Goal: Task Accomplishment & Management: Complete application form

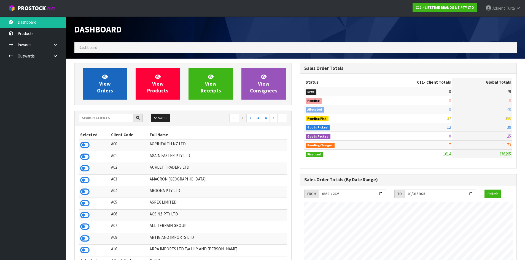
scroll to position [417, 225]
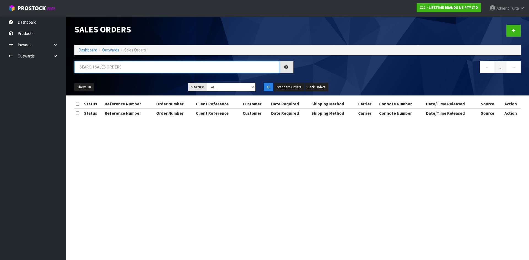
click at [108, 66] on input "text" at bounding box center [176, 67] width 205 height 12
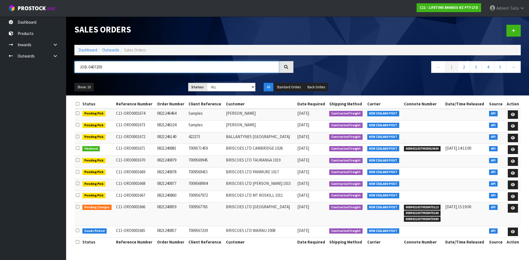
type input "JOB-0407209"
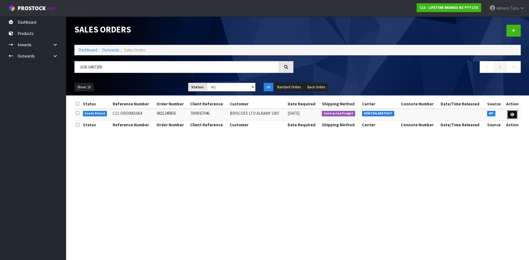
click at [512, 113] on icon at bounding box center [512, 115] width 4 height 4
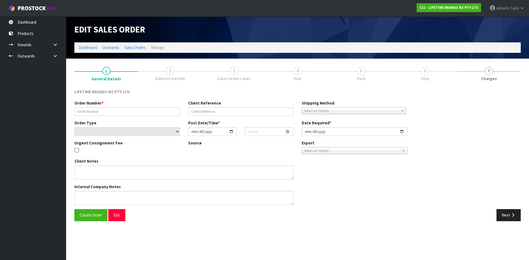
type input "0821240856"
type input "7009567046"
select select "number:0"
type input "2025-08-11"
type input "16:18:20.000"
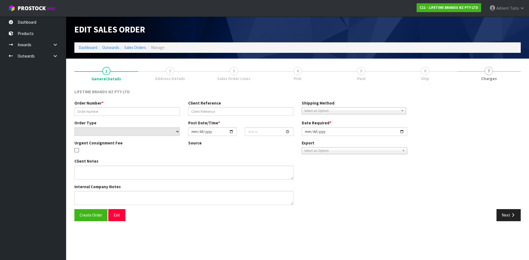
type input "2025-08-12"
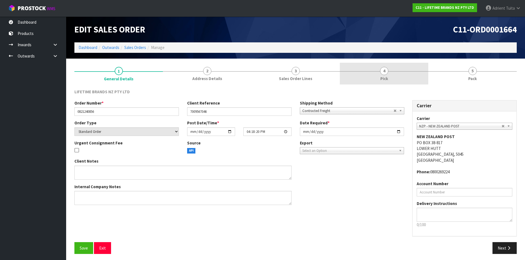
drag, startPoint x: 395, startPoint y: 71, endPoint x: 444, endPoint y: 70, distance: 49.3
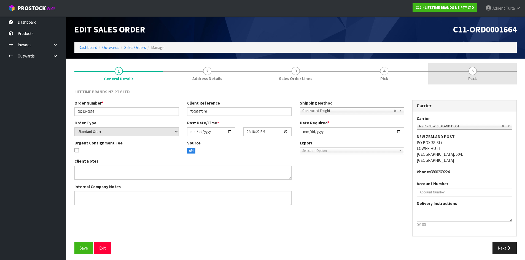
click at [395, 71] on link "4 Pick" at bounding box center [384, 74] width 88 height 22
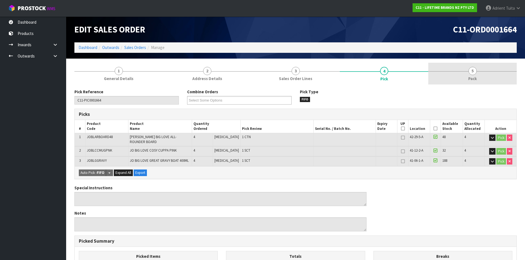
click at [473, 69] on span "5" at bounding box center [472, 71] width 8 height 8
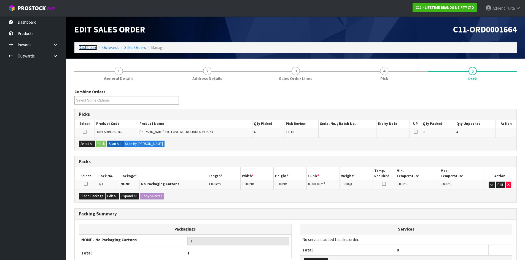
click at [97, 49] on link "Dashboard" at bounding box center [87, 47] width 19 height 5
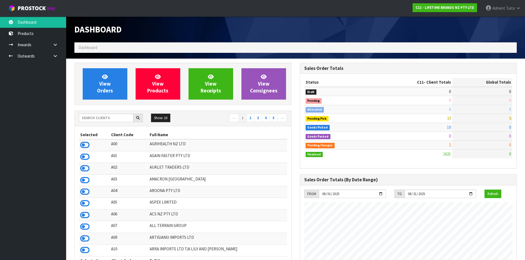
scroll to position [417, 225]
click at [97, 121] on input "text" at bounding box center [106, 118] width 55 height 9
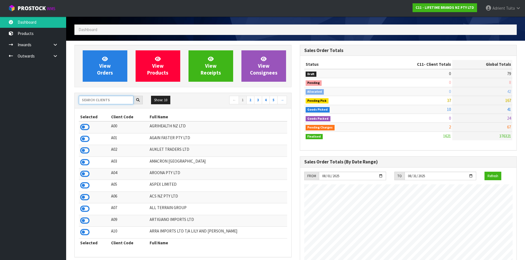
scroll to position [28, 0]
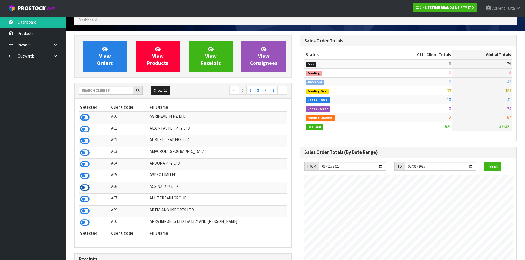
click at [85, 186] on icon at bounding box center [84, 188] width 9 height 8
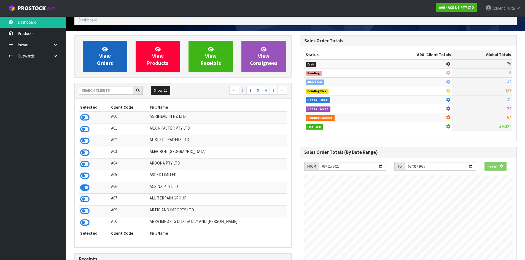
scroll to position [417, 225]
click at [101, 41] on link "View Orders" at bounding box center [105, 56] width 45 height 31
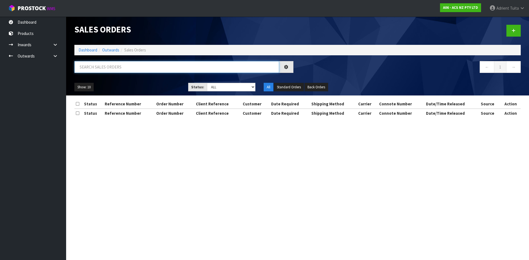
click at [102, 65] on input "text" at bounding box center [176, 67] width 205 height 12
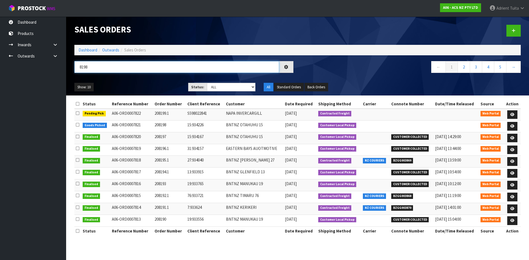
type input "8198"
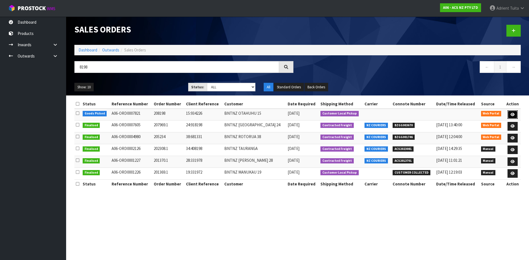
click at [514, 113] on link at bounding box center [512, 114] width 10 height 9
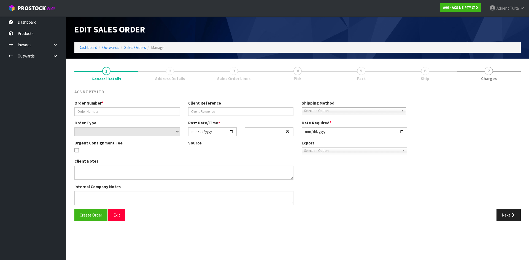
type input "208198"
type input "15:934226"
select select "number:0"
type input "2025-08-12"
type input "14:28:00.000"
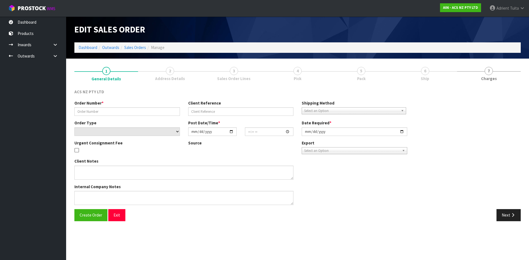
type input "2025-08-13"
type textarea "BRANCH WILL COLLECT"
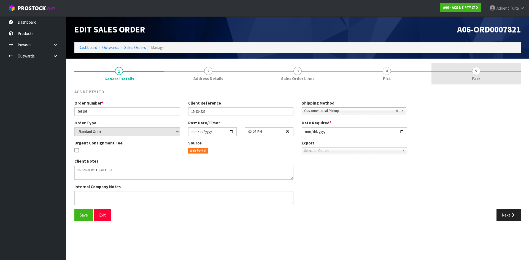
click at [504, 74] on link "5 Pack" at bounding box center [475, 74] width 89 height 22
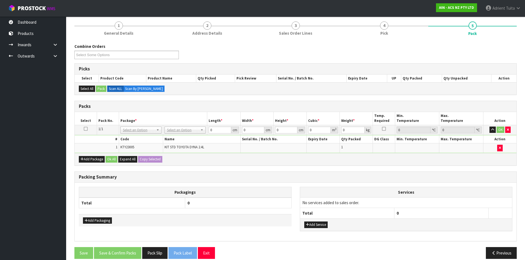
scroll to position [53, 0]
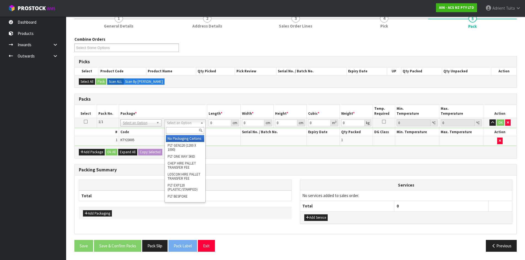
click at [191, 134] on div at bounding box center [185, 130] width 40 height 9
drag, startPoint x: 191, startPoint y: 137, endPoint x: 208, endPoint y: 129, distance: 18.6
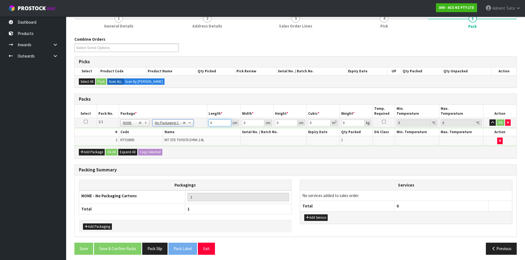
click at [216, 125] on input "0" at bounding box center [219, 123] width 22 height 7
type input "34"
type input "32"
type input "1"
type input "0.001088"
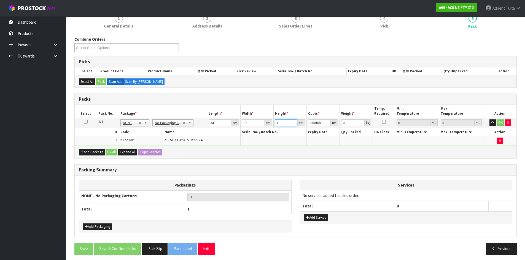
type input "11"
type input "0.011968"
type input "11"
type input "7"
click at [500, 121] on button "OK" at bounding box center [500, 123] width 8 height 7
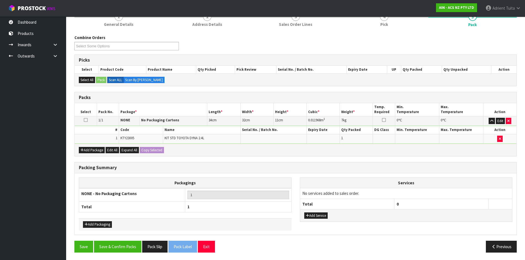
scroll to position [55, 0]
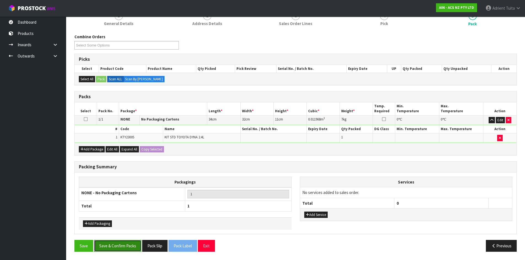
click at [128, 246] on button "Save & Confirm Packs" at bounding box center [117, 246] width 47 height 12
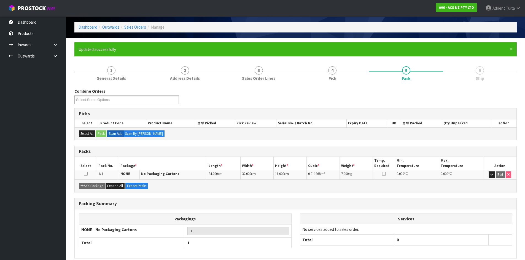
scroll to position [0, 0]
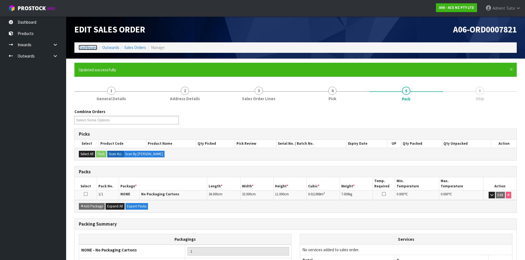
click at [85, 47] on link "Dashboard" at bounding box center [87, 47] width 19 height 5
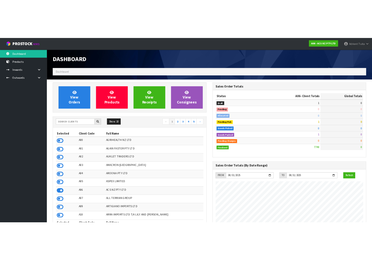
scroll to position [417, 225]
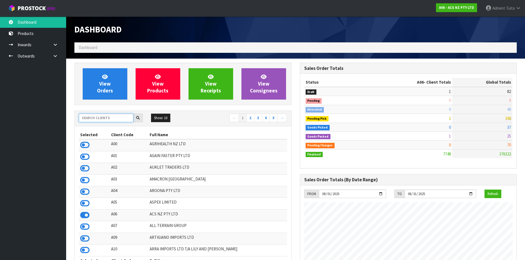
click at [114, 120] on input "text" at bounding box center [106, 118] width 55 height 9
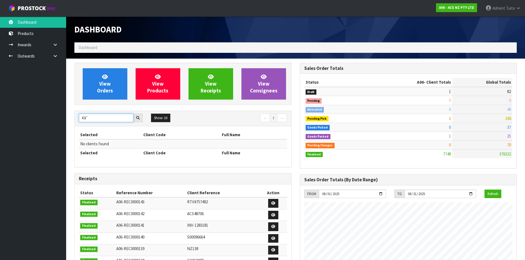
click at [95, 116] on input "C1`" at bounding box center [106, 118] width 55 height 9
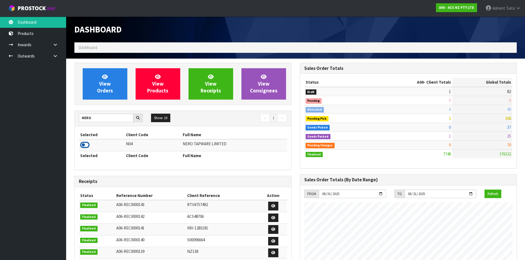
click at [85, 142] on icon at bounding box center [84, 145] width 9 height 8
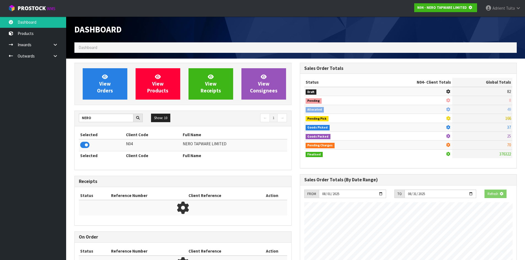
scroll to position [343, 225]
click at [88, 120] on input "NERO" at bounding box center [106, 118] width 55 height 9
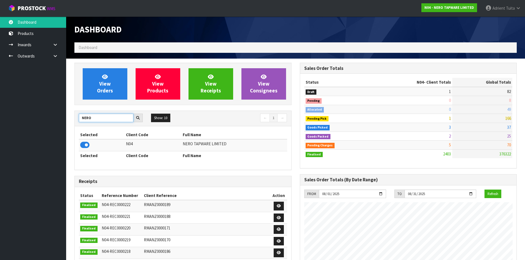
click at [88, 120] on input "NERO" at bounding box center [106, 118] width 55 height 9
type input "C11"
click at [89, 144] on td at bounding box center [99, 145] width 41 height 12
click at [88, 144] on icon at bounding box center [84, 145] width 9 height 8
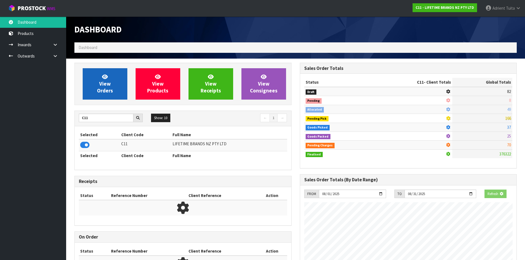
scroll to position [343, 225]
click at [97, 96] on link "View Orders" at bounding box center [105, 83] width 45 height 31
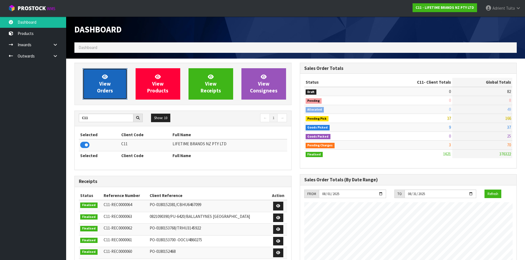
scroll to position [417, 225]
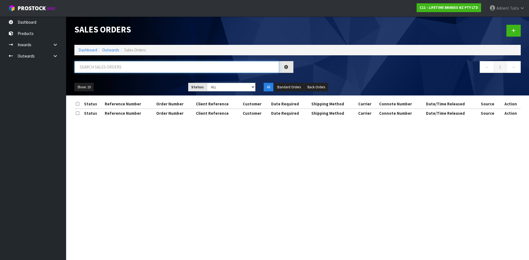
click at [112, 69] on input "text" at bounding box center [176, 67] width 205 height 12
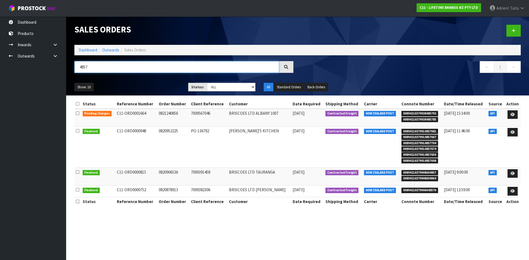
click at [81, 69] on input "4857" at bounding box center [176, 67] width 205 height 12
type input "0857"
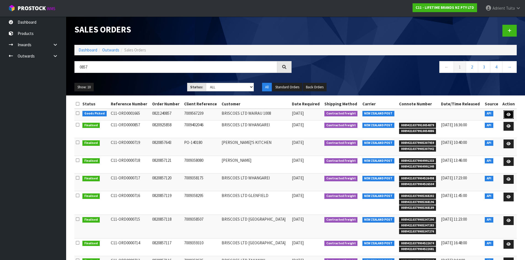
click at [506, 115] on link at bounding box center [508, 114] width 10 height 9
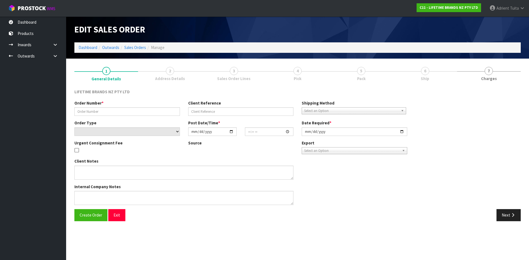
type input "0821240857"
type input "7009567239"
select select "number:0"
type input "2025-08-11"
type input "16:23:11.000"
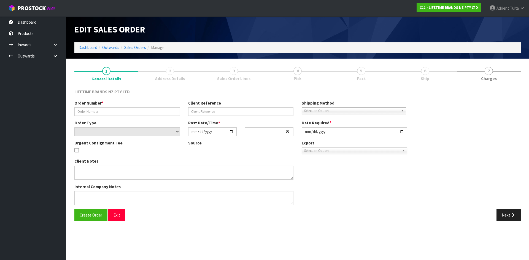
type input "2025-08-12"
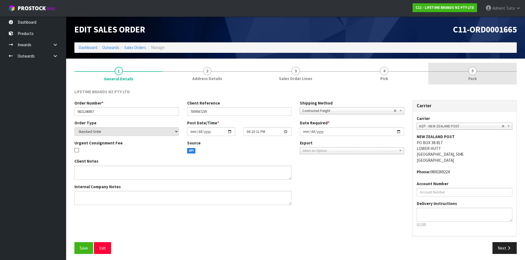
click at [515, 72] on link "5 Pack" at bounding box center [472, 74] width 88 height 22
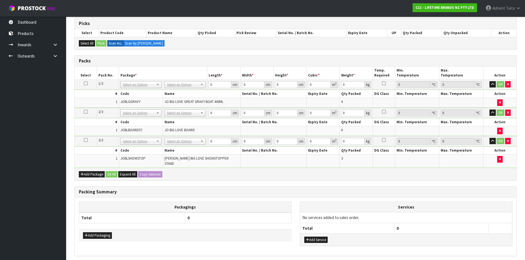
scroll to position [109, 0]
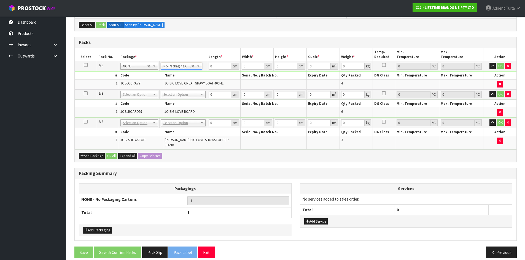
drag, startPoint x: 179, startPoint y: 93, endPoint x: 179, endPoint y: 98, distance: 4.4
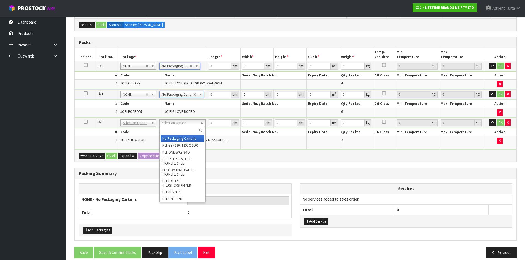
drag, startPoint x: 176, startPoint y: 124, endPoint x: 174, endPoint y: 134, distance: 10.3
type input "3"
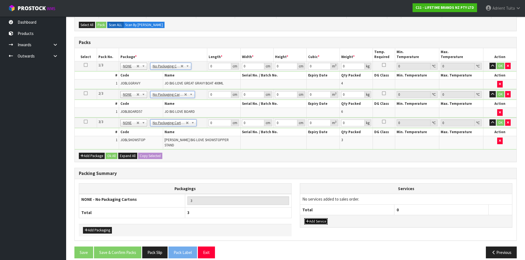
click at [327, 218] on button "Add Service" at bounding box center [315, 221] width 23 height 7
drag, startPoint x: 327, startPoint y: 200, endPoint x: 327, endPoint y: 204, distance: 3.3
click at [327, 200] on td "003-036 - EXTERNAL PLANT HIRE 008-035 - OUTWARD HDLG+/HOIST LIFT ON/OFF 008-036…" at bounding box center [347, 200] width 94 height 13
click at [327, 207] on th "Total" at bounding box center [347, 212] width 94 height 10
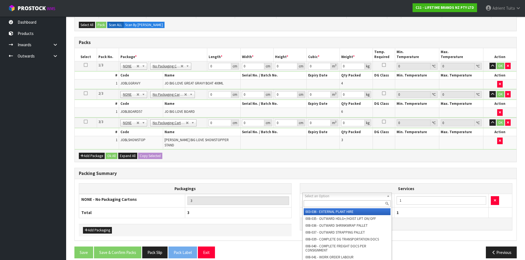
click at [332, 202] on input "text" at bounding box center [346, 203] width 87 height 7
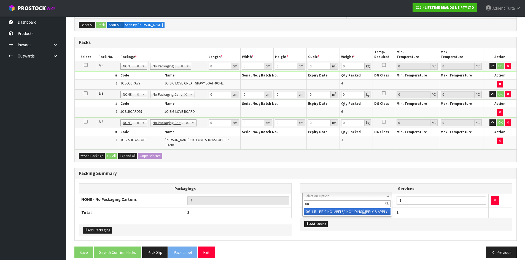
type input "su"
drag, startPoint x: 330, startPoint y: 211, endPoint x: 397, endPoint y: 198, distance: 68.2
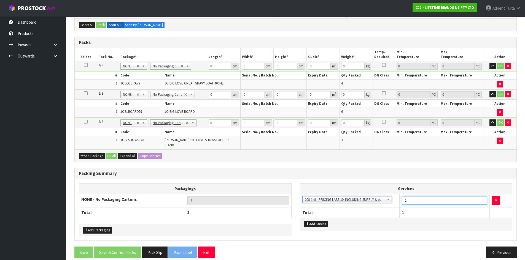
click at [408, 199] on input "1" at bounding box center [444, 200] width 85 height 9
type input "13"
click at [223, 66] on input "0" at bounding box center [219, 66] width 22 height 7
type input "30"
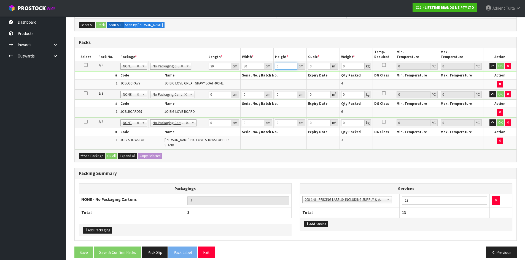
type input "2"
type input "0.0018"
type input "28"
type input "0.0252"
type input "28"
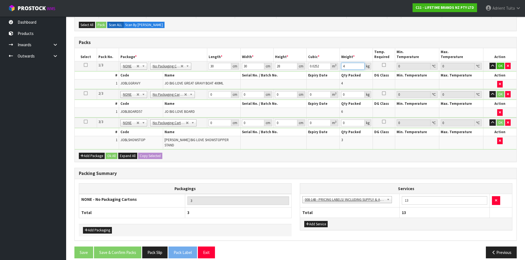
type input "4"
click at [219, 93] on input "0" at bounding box center [219, 94] width 22 height 7
type input "29"
type input "18"
type input "6"
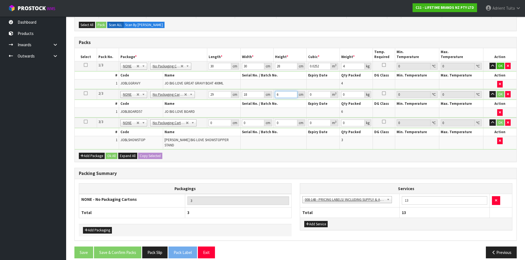
type input "0.003132"
type input "65"
type input "0.03393"
type input "65"
type input "9"
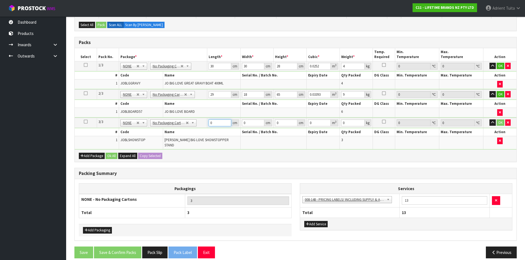
click at [217, 123] on input "0" at bounding box center [219, 123] width 22 height 7
type input "40"
type input "4"
type input "0.0064"
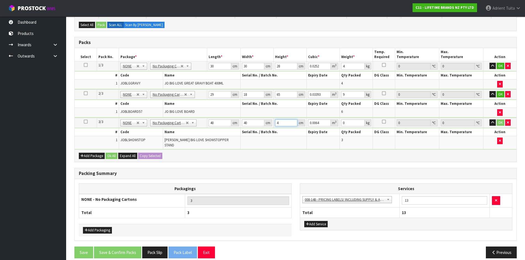
type input "43"
type input "0.0688"
type input "43"
type input "9"
click at [499, 66] on button "OK" at bounding box center [500, 66] width 8 height 7
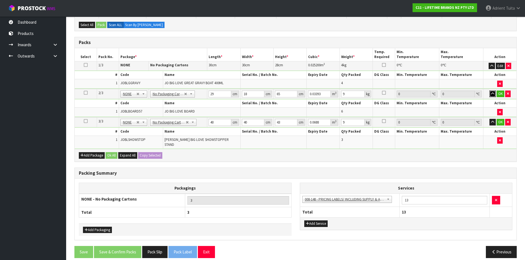
drag, startPoint x: 495, startPoint y: 94, endPoint x: 498, endPoint y: 92, distance: 3.3
click at [495, 94] on td "OK" at bounding box center [499, 94] width 33 height 10
click at [498, 92] on button "OK" at bounding box center [500, 94] width 8 height 7
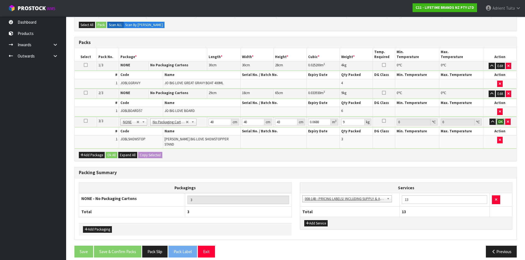
click at [497, 119] on button "OK" at bounding box center [500, 122] width 8 height 7
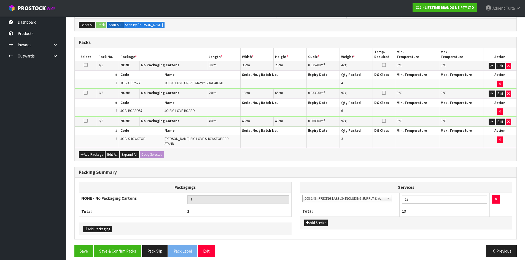
scroll to position [111, 0]
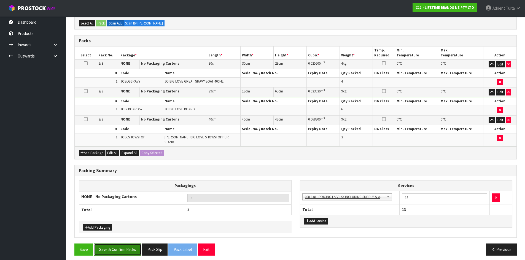
click at [133, 248] on button "Save & Confirm Packs" at bounding box center [117, 250] width 47 height 12
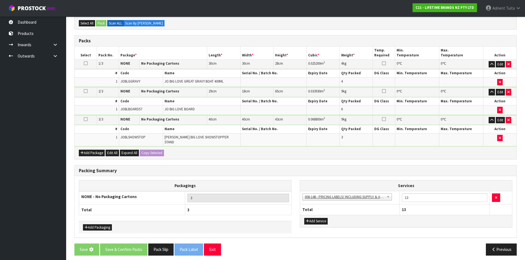
scroll to position [0, 0]
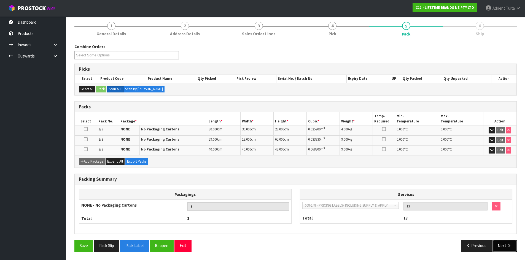
click at [509, 248] on icon "button" at bounding box center [508, 246] width 5 height 4
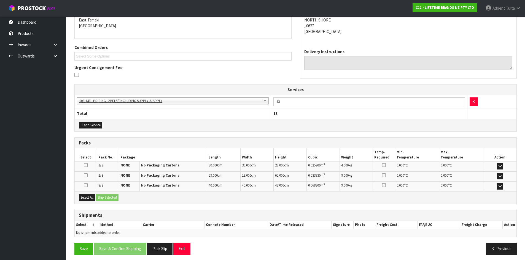
scroll to position [122, 0]
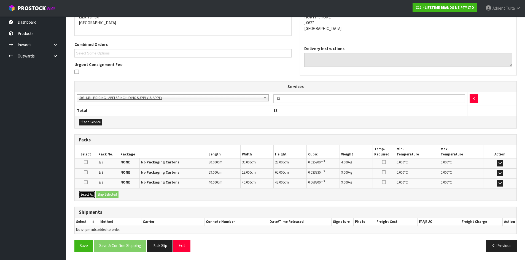
drag, startPoint x: 95, startPoint y: 196, endPoint x: 101, endPoint y: 194, distance: 6.5
click at [95, 196] on button "Select All" at bounding box center [87, 194] width 16 height 7
click at [102, 194] on button "Ship Selected" at bounding box center [107, 194] width 23 height 7
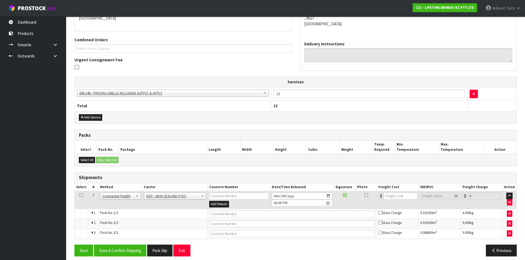
scroll to position [131, 0]
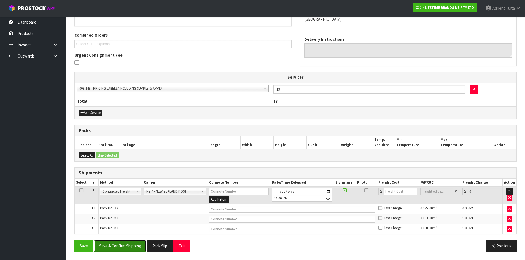
click at [122, 246] on button "Save & Confirm Shipping" at bounding box center [120, 246] width 52 height 12
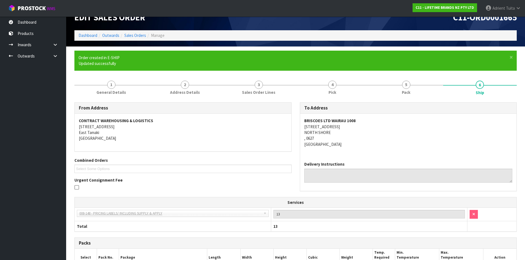
scroll to position [123, 0]
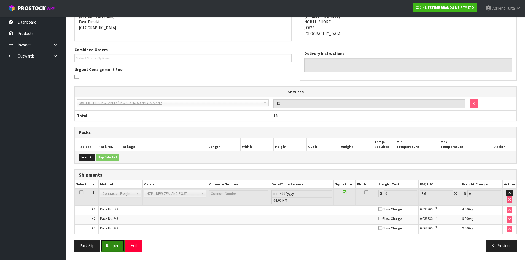
click at [110, 242] on button "Reopen" at bounding box center [113, 246] width 24 height 12
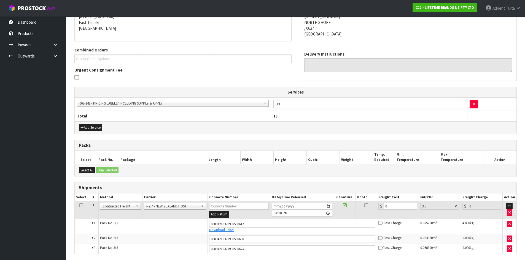
scroll to position [117, 0]
click at [394, 206] on input "0" at bounding box center [399, 206] width 33 height 7
type input "1"
type input "1.04"
type input "12"
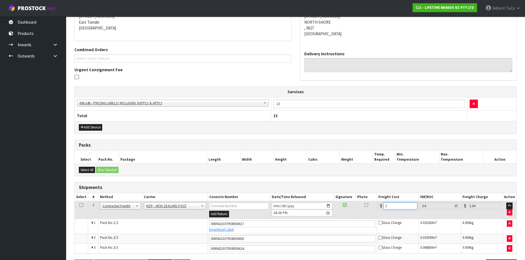
type input "12.43"
type input "12.9"
type input "13.36"
type input "12.99"
type input "13.46"
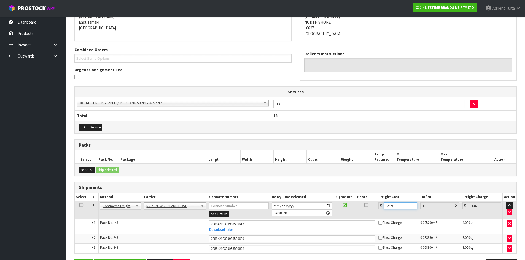
type input "12.99"
click at [328, 207] on input "2025-08-12" at bounding box center [302, 206] width 61 height 7
type input "2025-08-13"
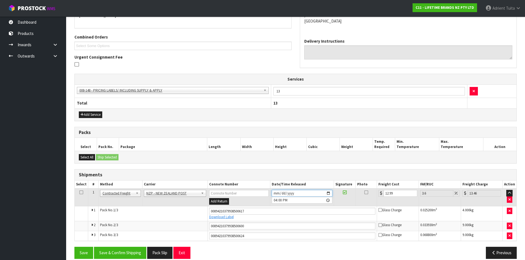
scroll to position [137, 0]
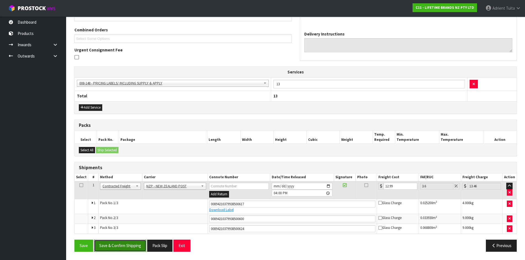
click at [114, 246] on button "Save & Confirm Shipping" at bounding box center [120, 246] width 52 height 12
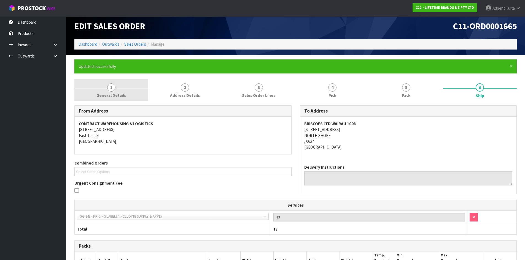
scroll to position [0, 0]
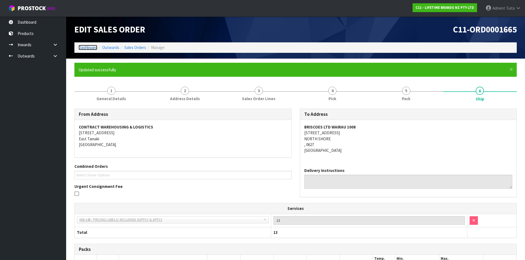
click at [91, 47] on link "Dashboard" at bounding box center [87, 47] width 19 height 5
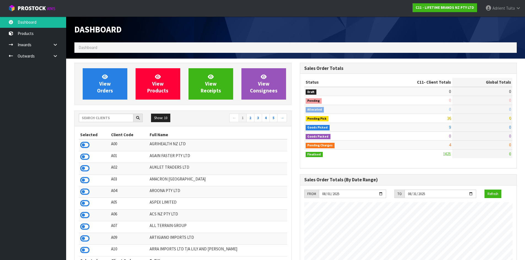
scroll to position [417, 225]
click at [102, 75] on link "View Orders" at bounding box center [105, 83] width 45 height 31
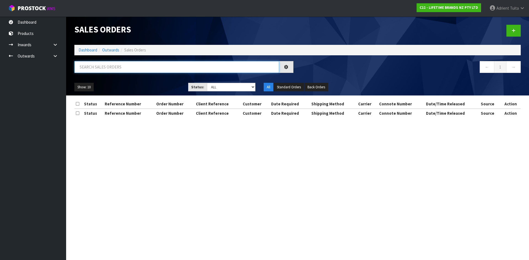
click at [103, 73] on input "text" at bounding box center [176, 67] width 205 height 12
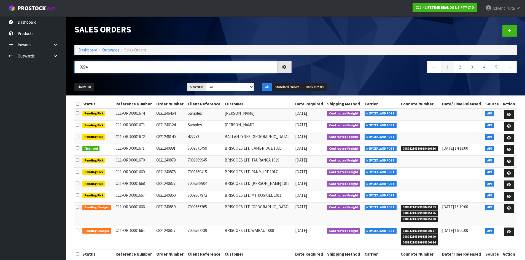
type input "0294"
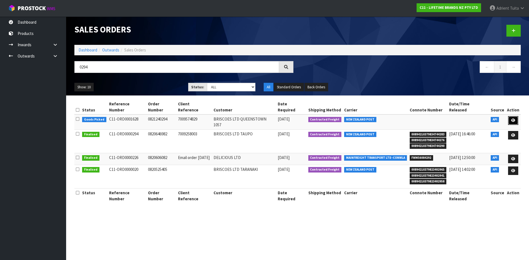
click at [517, 116] on link at bounding box center [513, 120] width 10 height 9
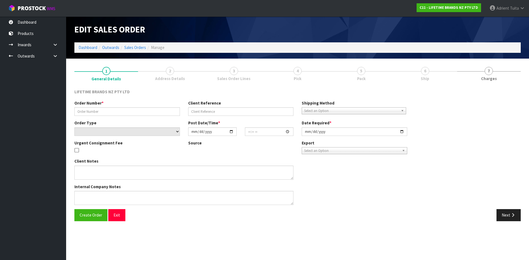
type input "0821240294"
type input "7009574829"
select select "number:0"
type input "2025-08-11"
type input "13:58:11.000"
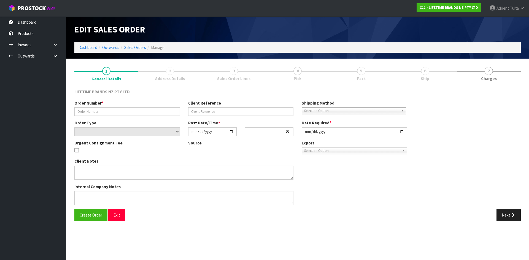
type input "2025-08-12"
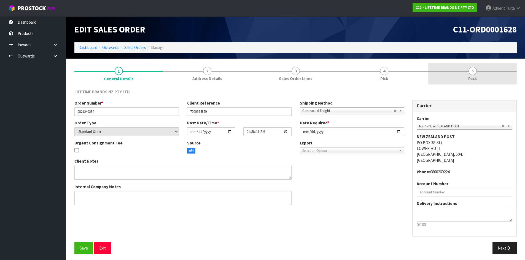
click at [474, 78] on span "Pack" at bounding box center [472, 79] width 9 height 6
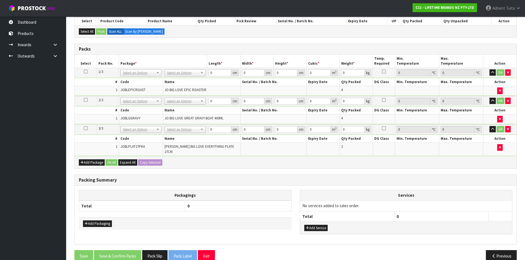
scroll to position [109, 0]
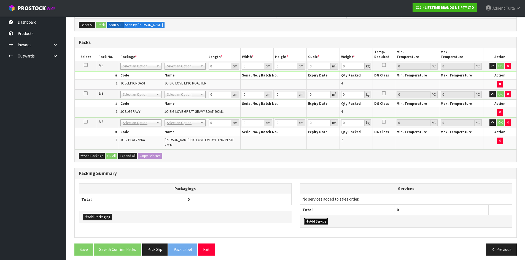
click at [307, 218] on button "Add Service" at bounding box center [315, 221] width 23 height 7
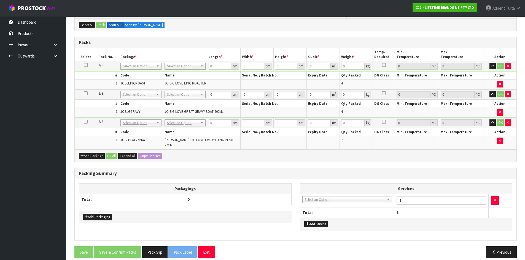
drag, startPoint x: 315, startPoint y: 192, endPoint x: 313, endPoint y: 199, distance: 7.0
click at [314, 196] on td "003-036 - EXTERNAL PLANT HIRE 008-035 - OUTWARD HDLG+/HOIST LIFT ON/OFF 008-036…" at bounding box center [347, 200] width 94 height 13
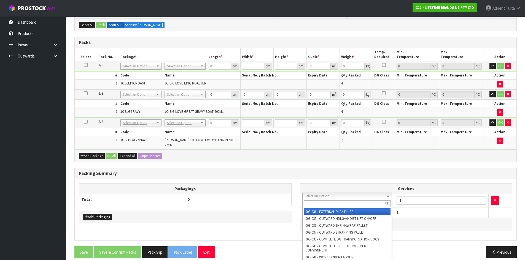
drag, startPoint x: 313, startPoint y: 199, endPoint x: 313, endPoint y: 206, distance: 7.2
click at [313, 206] on input "text" at bounding box center [346, 203] width 87 height 7
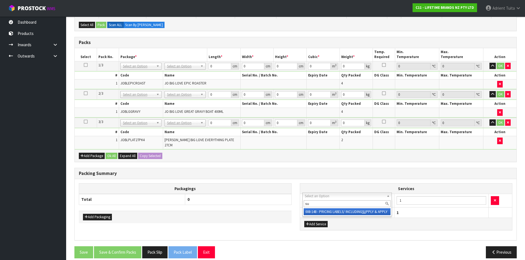
type input "su"
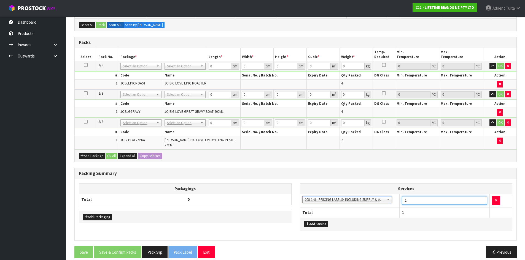
click at [410, 196] on input "1" at bounding box center [444, 200] width 85 height 9
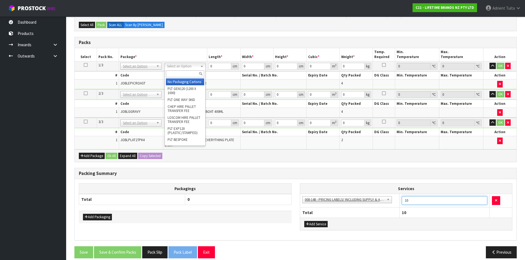
drag, startPoint x: 198, startPoint y: 67, endPoint x: 192, endPoint y: 80, distance: 13.9
type input "10"
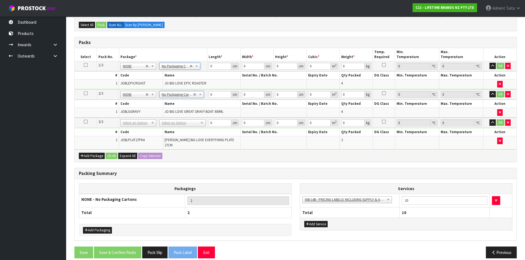
drag, startPoint x: 187, startPoint y: 119, endPoint x: 182, endPoint y: 129, distance: 11.2
click at [186, 120] on td "No Packaging Cartons PLT GEN120 (1200 X 1000) PLT ONE WAY SKID CHEP HIRE PALLET…" at bounding box center [183, 123] width 50 height 10
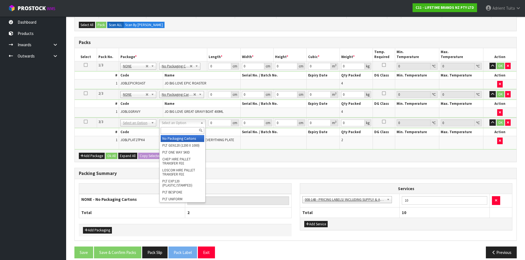
type input "3"
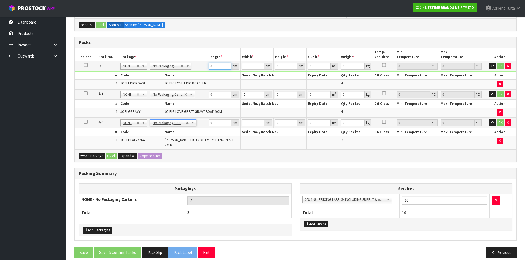
click at [213, 68] on input "0" at bounding box center [219, 66] width 22 height 7
type input "49"
type input "34"
type input "5"
type input "0.00833"
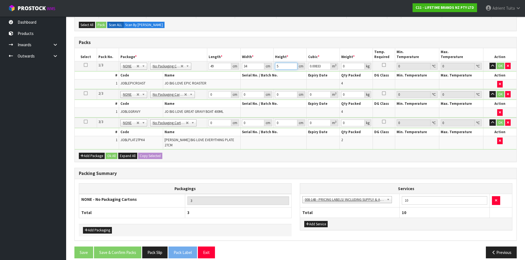
type input "51"
type input "0.084966"
type input "51"
type input "14"
click at [217, 91] on input "0" at bounding box center [219, 94] width 22 height 7
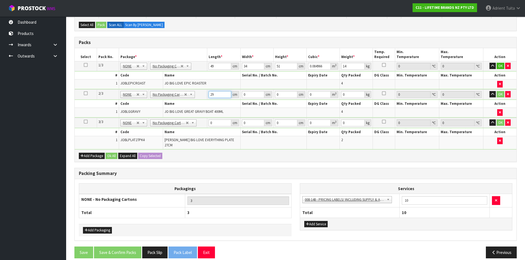
type input "29"
type input "2"
type input "0.001682"
type input "28"
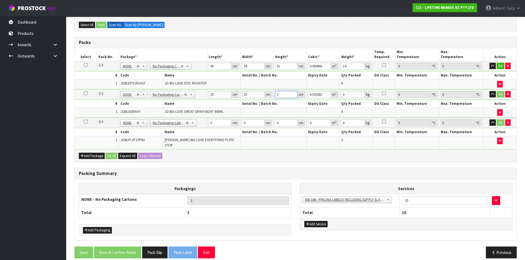
type input "0.023548"
type input "28"
type input "4"
click at [218, 125] on input "0" at bounding box center [219, 123] width 22 height 7
type input "36"
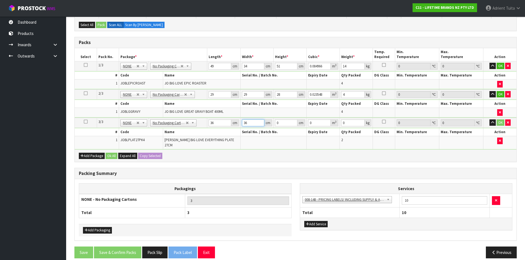
type input "36"
type input "2"
type input "0.002592"
type input "27"
type input "0.034992"
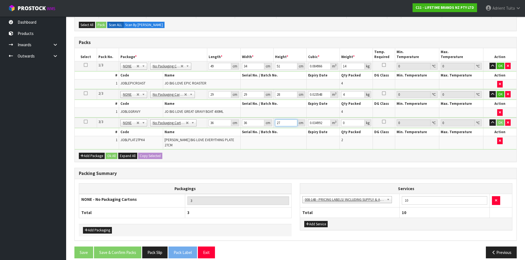
type input "27"
type input "11"
click at [498, 67] on button "OK" at bounding box center [500, 66] width 8 height 7
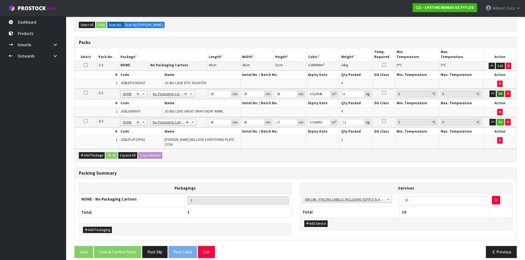
click at [499, 94] on button "OK" at bounding box center [500, 94] width 8 height 7
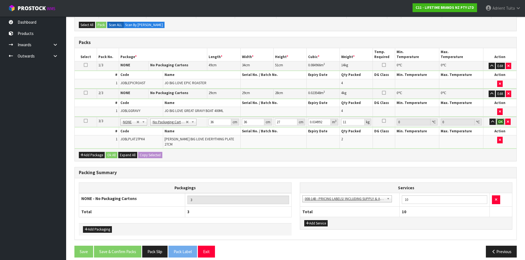
click at [500, 121] on button "OK" at bounding box center [500, 122] width 8 height 7
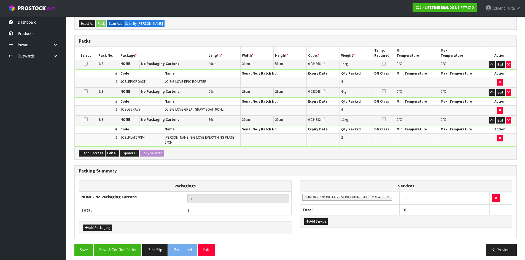
scroll to position [111, 0]
click at [121, 244] on button "Save & Confirm Packs" at bounding box center [117, 250] width 47 height 12
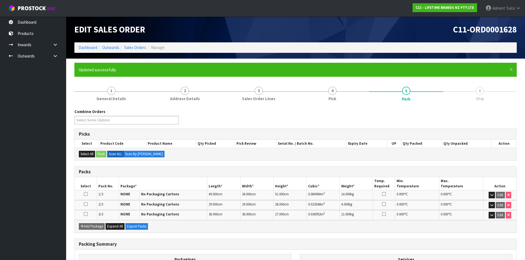
scroll to position [65, 0]
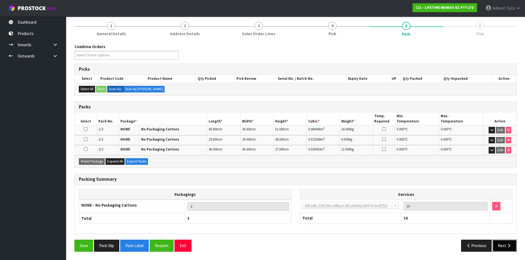
click at [506, 248] on icon "button" at bounding box center [508, 246] width 5 height 4
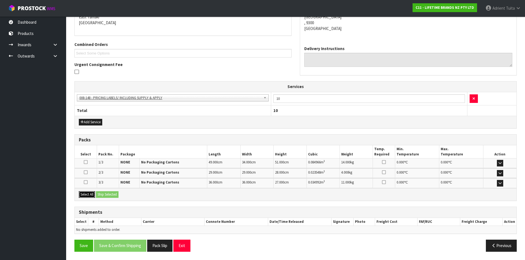
click at [85, 194] on button "Select All" at bounding box center [87, 194] width 16 height 7
click at [110, 193] on button "Ship Selected" at bounding box center [107, 194] width 23 height 7
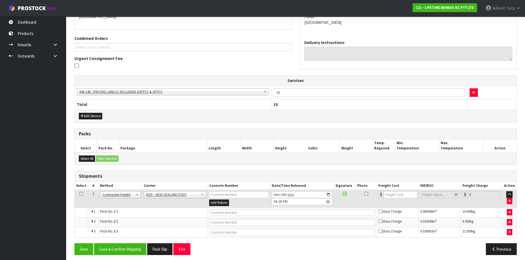
scroll to position [131, 0]
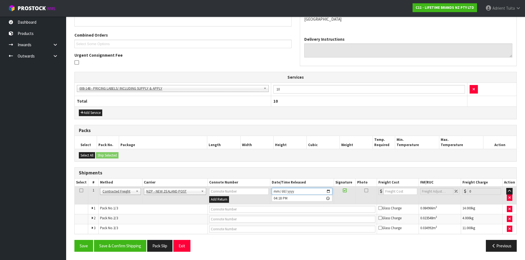
click at [327, 191] on input "2025-08-12" at bounding box center [302, 191] width 61 height 7
type input "2025-08-13"
click at [124, 248] on button "Save & Confirm Shipping" at bounding box center [120, 246] width 52 height 12
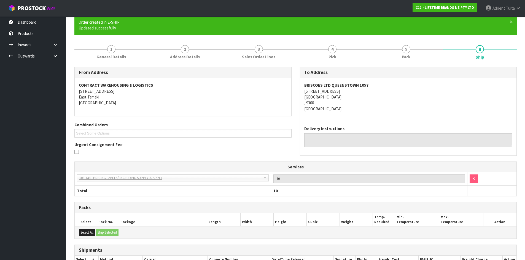
scroll to position [123, 0]
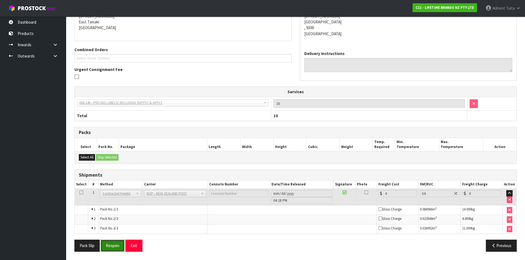
click at [121, 243] on button "Reopen" at bounding box center [113, 246] width 24 height 12
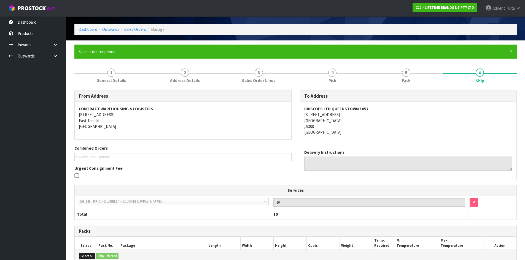
scroll to position [117, 0]
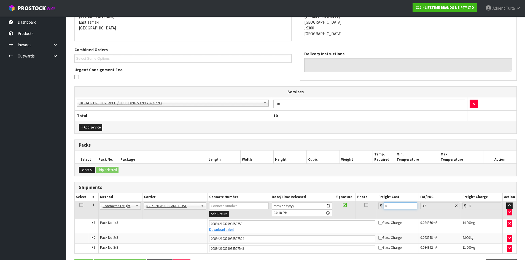
click at [394, 203] on input "0" at bounding box center [399, 206] width 33 height 7
type input "4"
type input "4.14"
type input "48"
type input "49.73"
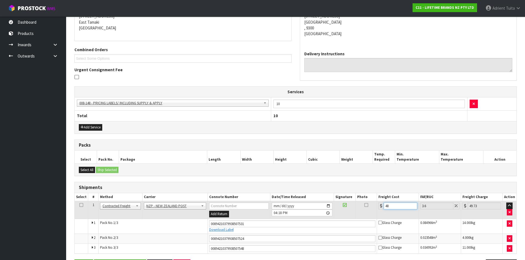
type input "48.1"
type input "49.83"
type input "48.16"
type input "49.89"
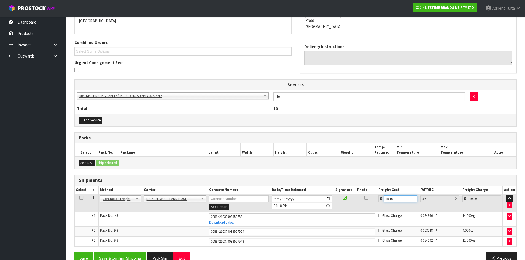
scroll to position [137, 0]
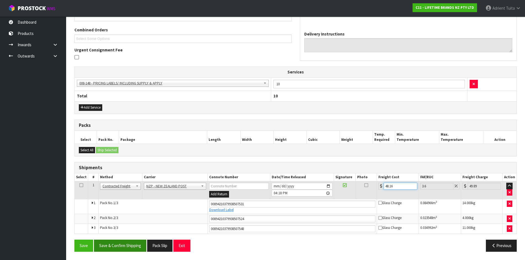
type input "48.16"
click at [128, 245] on button "Save & Confirm Shipping" at bounding box center [120, 246] width 52 height 12
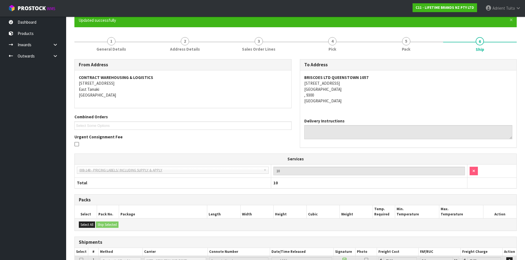
scroll to position [121, 0]
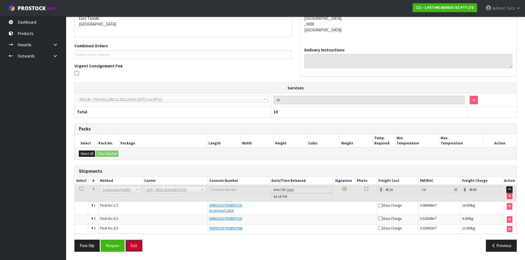
click at [140, 243] on button "Exit" at bounding box center [133, 246] width 17 height 12
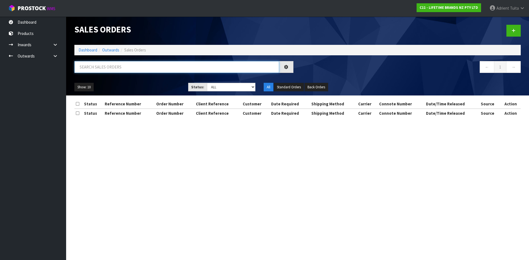
click at [101, 62] on input "text" at bounding box center [176, 67] width 205 height 12
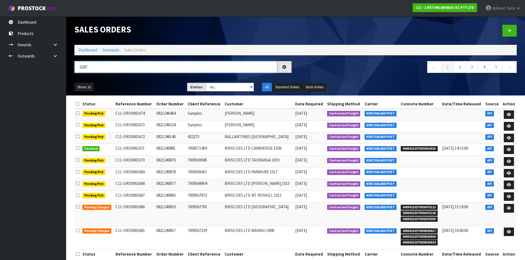
type input "0297"
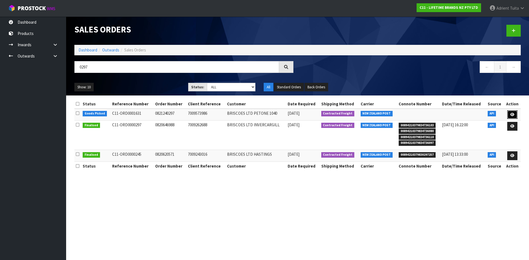
click at [511, 113] on icon at bounding box center [512, 115] width 4 height 4
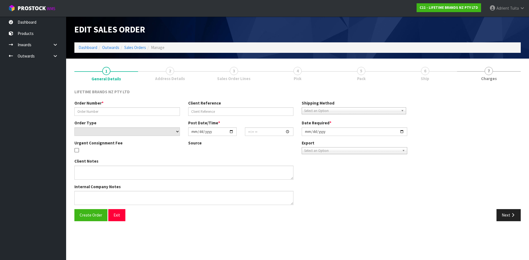
type input "0821240297"
type input "7009573986"
select select "number:0"
type input "2025-08-11"
type input "14:03:16.000"
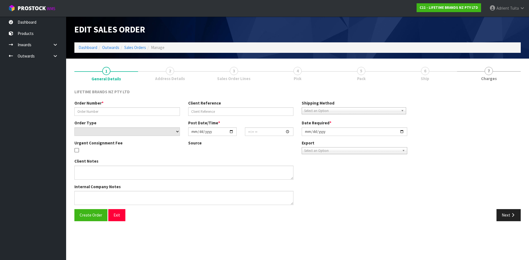
type input "2025-08-12"
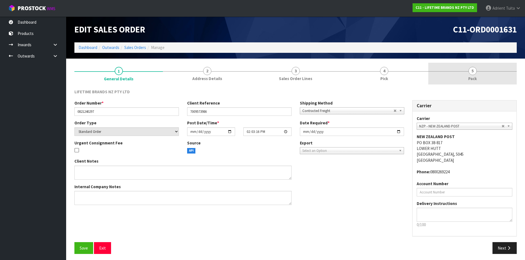
click at [492, 70] on link "5 Pack" at bounding box center [472, 74] width 88 height 22
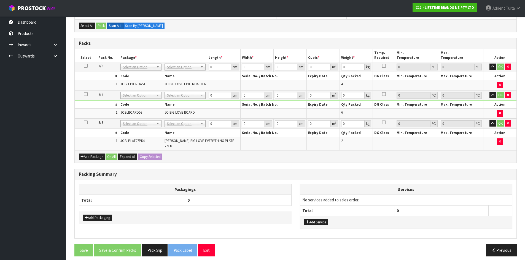
scroll to position [109, 0]
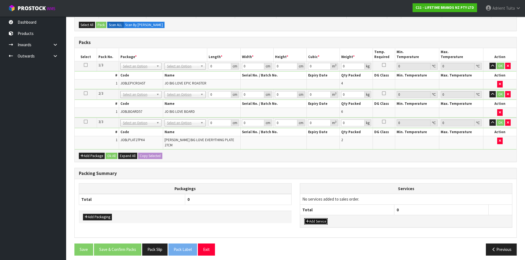
click at [315, 218] on button "Add Service" at bounding box center [315, 221] width 23 height 7
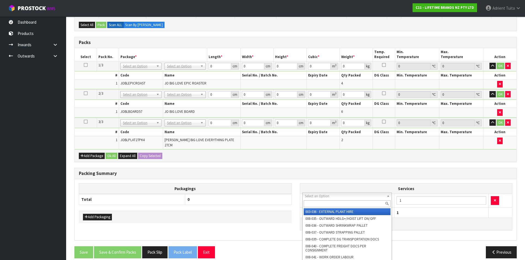
click at [319, 204] on input "text" at bounding box center [346, 203] width 87 height 7
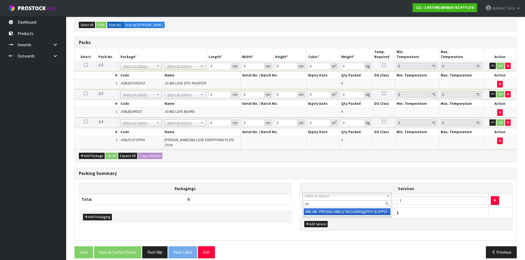
type input "su"
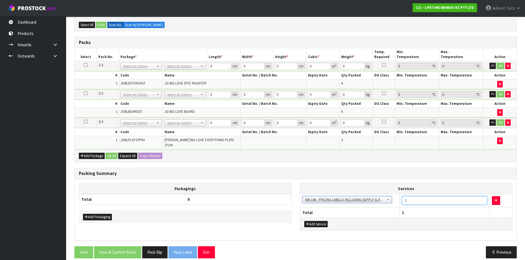
click at [434, 196] on input "1" at bounding box center [444, 200] width 85 height 9
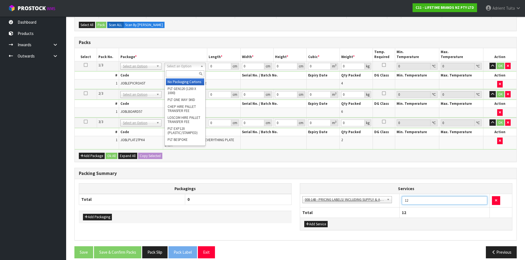
type input "12"
drag, startPoint x: 188, startPoint y: 81, endPoint x: 188, endPoint y: 84, distance: 3.0
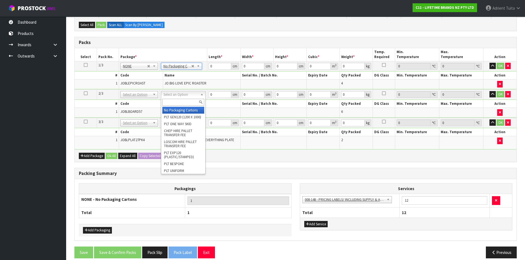
drag, startPoint x: 187, startPoint y: 96, endPoint x: 186, endPoint y: 107, distance: 10.9
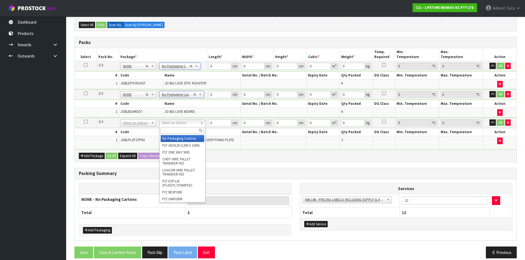
type input "3"
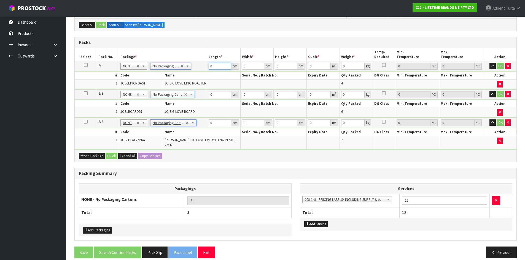
click at [218, 67] on input "0" at bounding box center [219, 66] width 22 height 7
type input "49"
type input "35"
type input "5"
type input "0.008575"
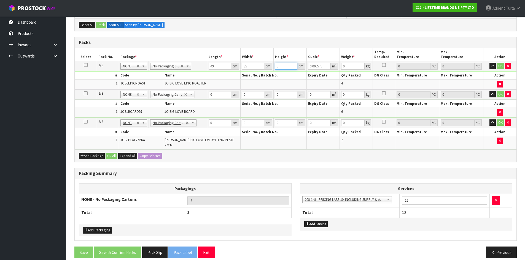
type input "52"
type input "0.08918"
type input "52"
type input "14"
click at [215, 96] on input "0" at bounding box center [219, 94] width 22 height 7
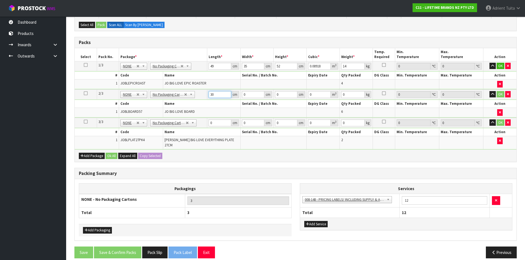
type input "30"
type input "18"
type input "6"
type input "0.00324"
type input "65"
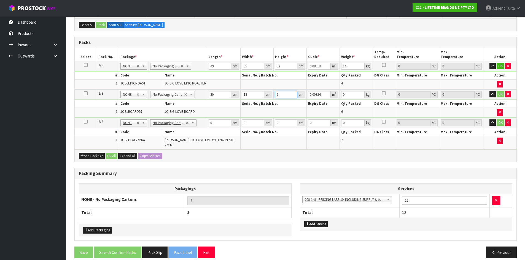
type input "0.0351"
type input "65"
type input "9"
click at [220, 118] on td "0 cm" at bounding box center [223, 123] width 33 height 10
click at [220, 121] on input "0" at bounding box center [219, 123] width 22 height 7
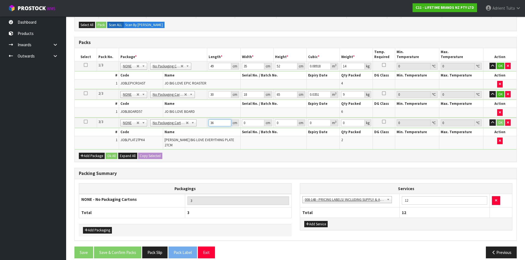
type input "36"
type input "2"
type input "0.002592"
type input "27"
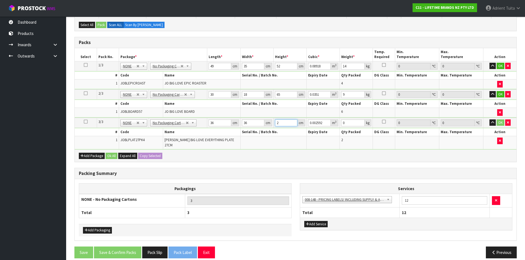
type input "0.034992"
type input "27"
type input "11"
click at [501, 64] on button "OK" at bounding box center [500, 66] width 8 height 7
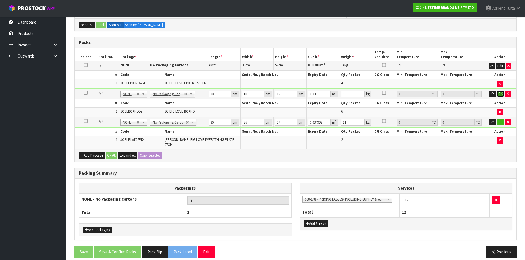
click at [501, 94] on button "OK" at bounding box center [500, 94] width 8 height 7
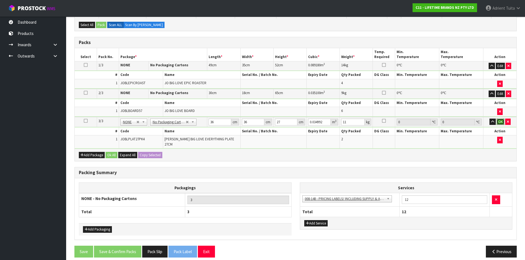
click at [500, 121] on button "OK" at bounding box center [500, 122] width 8 height 7
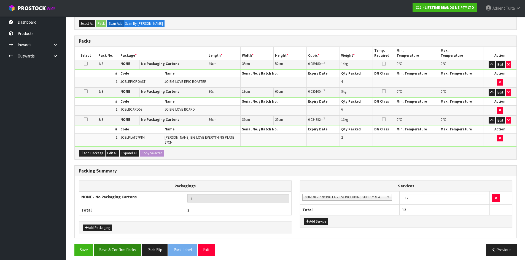
scroll to position [111, 0]
click at [118, 248] on button "Save & Confirm Packs" at bounding box center [117, 250] width 47 height 12
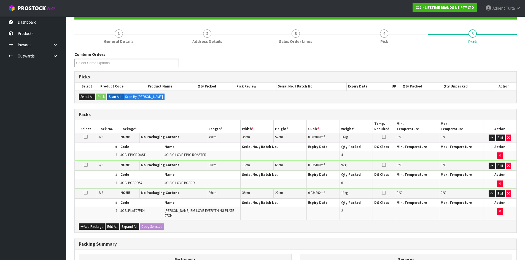
scroll to position [65, 0]
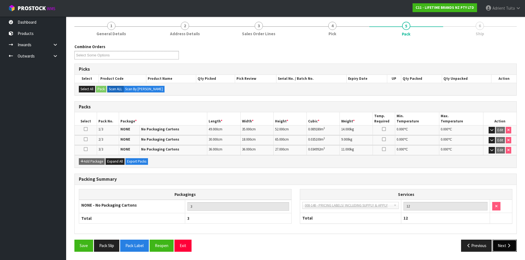
click at [500, 244] on button "Next" at bounding box center [504, 246] width 24 height 12
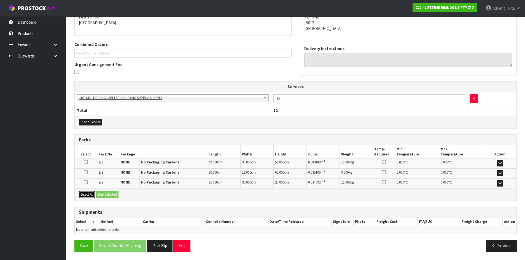
drag, startPoint x: 88, startPoint y: 194, endPoint x: 113, endPoint y: 193, distance: 25.1
click at [95, 194] on button "Select All" at bounding box center [87, 194] width 16 height 7
click at [113, 193] on button "Ship Selected" at bounding box center [107, 194] width 23 height 7
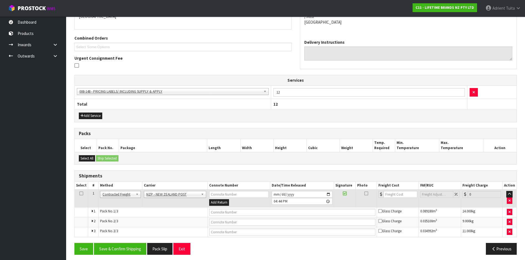
scroll to position [131, 0]
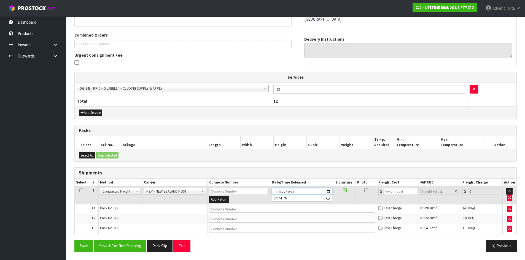
click at [328, 191] on input "2025-08-12" at bounding box center [302, 191] width 61 height 7
type input "2025-08-13"
click at [140, 241] on button "Save & Confirm Shipping" at bounding box center [120, 246] width 52 height 12
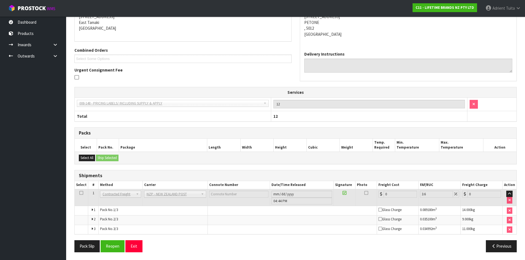
scroll to position [123, 0]
click at [110, 244] on button "Reopen" at bounding box center [113, 246] width 24 height 12
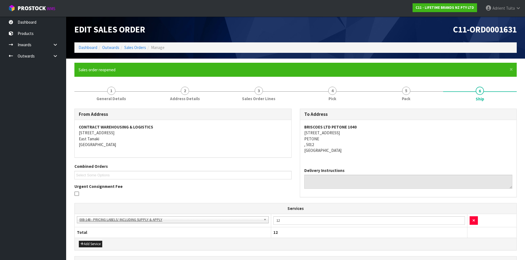
scroll to position [137, 0]
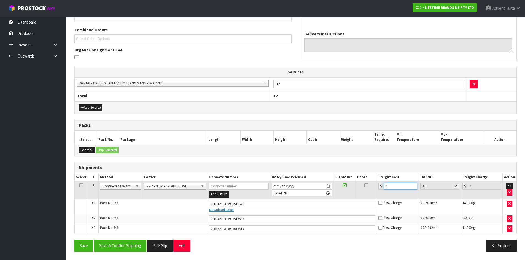
click at [400, 187] on input "0" at bounding box center [399, 186] width 33 height 7
type input "3"
type input "3.11"
type input "32"
type input "33.15"
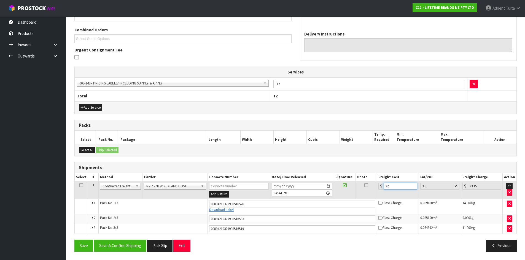
type input "32.6"
type input "33.77"
type input "32.66"
type input "33.84"
type input "32.66"
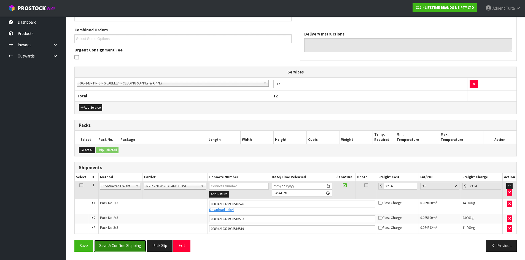
click at [119, 246] on button "Save & Confirm Shipping" at bounding box center [120, 246] width 52 height 12
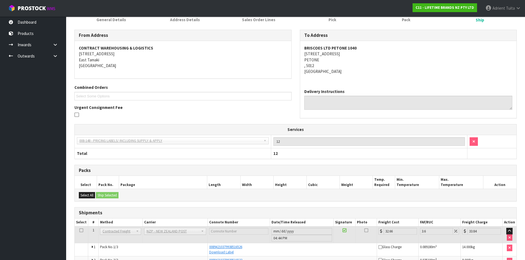
scroll to position [0, 0]
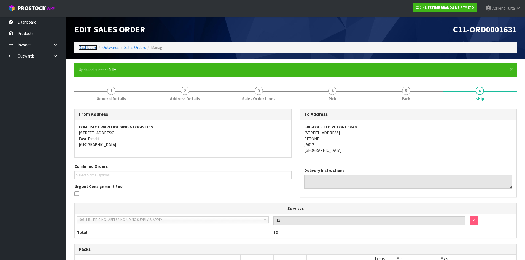
click at [82, 50] on link "Dashboard" at bounding box center [87, 47] width 19 height 5
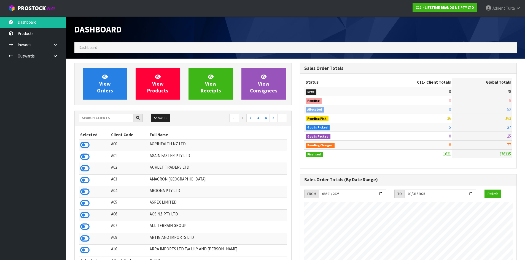
scroll to position [417, 225]
click at [88, 120] on input "text" at bounding box center [106, 118] width 55 height 9
click at [89, 145] on icon at bounding box center [84, 145] width 9 height 8
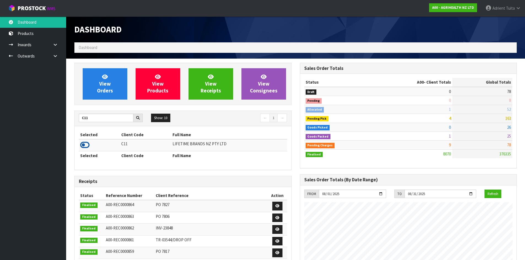
click at [87, 146] on icon at bounding box center [84, 145] width 9 height 8
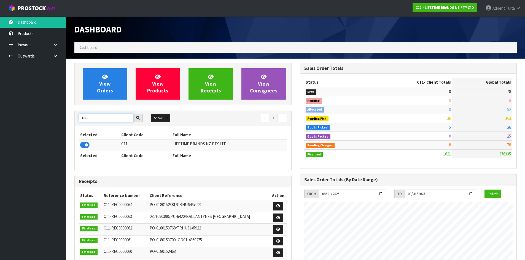
click at [85, 116] on input "C11" at bounding box center [106, 118] width 55 height 9
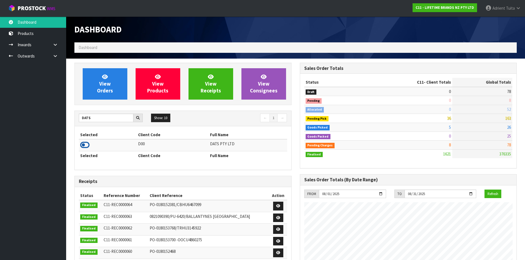
click at [85, 144] on icon at bounding box center [84, 145] width 9 height 8
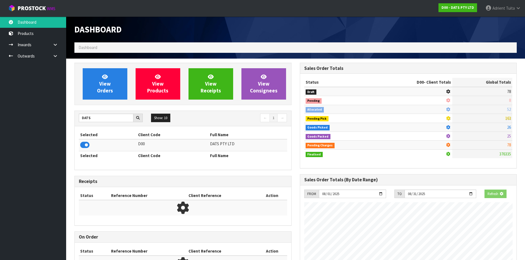
scroll to position [343, 225]
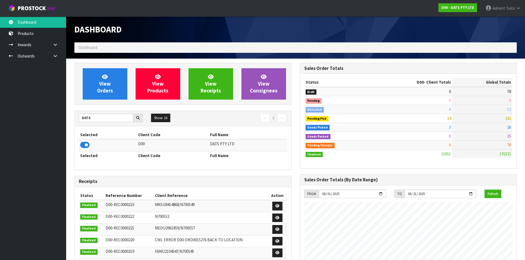
click at [83, 124] on div "DATS Show: 10 5 10 25 50 ← 1 →" at bounding box center [183, 118] width 216 height 15
click at [83, 123] on div "DATS Show: 10 5 10 25 50 ← 1 →" at bounding box center [183, 119] width 216 height 10
click at [82, 118] on input "DATS" at bounding box center [106, 118] width 55 height 9
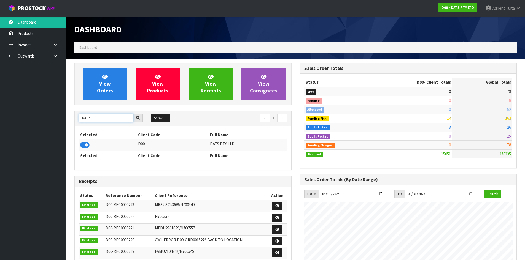
click at [82, 118] on input "DATS" at bounding box center [106, 118] width 55 height 9
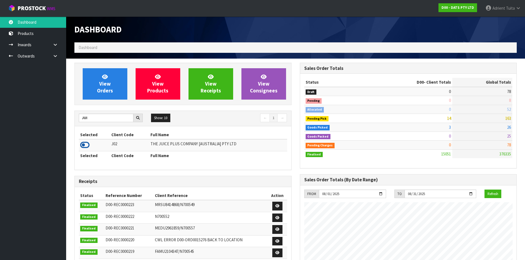
click at [82, 149] on icon at bounding box center [84, 145] width 9 height 8
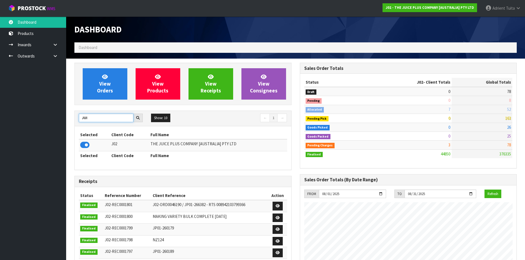
click at [82, 119] on input "JUI" at bounding box center [106, 118] width 55 height 9
click at [82, 120] on input "JUI" at bounding box center [106, 118] width 55 height 9
type input "NERO"
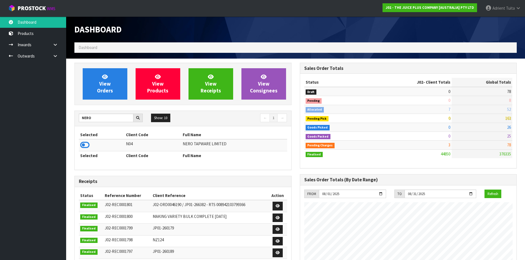
click at [86, 151] on td at bounding box center [102, 145] width 46 height 12
click at [86, 148] on icon at bounding box center [84, 145] width 9 height 8
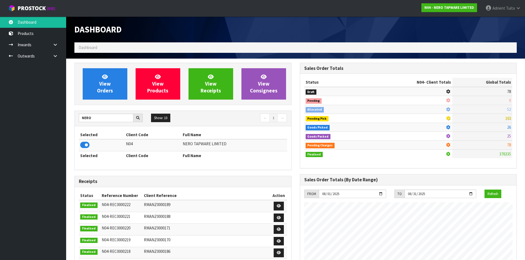
scroll to position [429, 225]
drag, startPoint x: 497, startPoint y: 8, endPoint x: 498, endPoint y: 17, distance: 9.6
click at [498, 8] on span "Adrient" at bounding box center [498, 8] width 13 height 5
click at [497, 22] on link "Logout" at bounding box center [503, 21] width 44 height 7
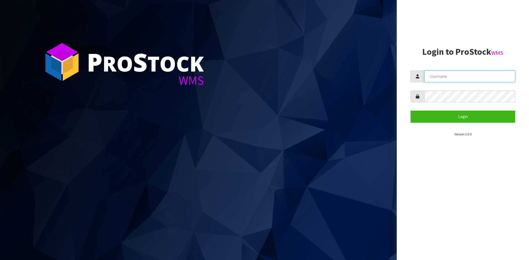
click at [446, 77] on input "text" at bounding box center [469, 77] width 91 height 12
click at [446, 76] on input "text" at bounding box center [469, 77] width 91 height 12
